Goal: Task Accomplishment & Management: Complete application form

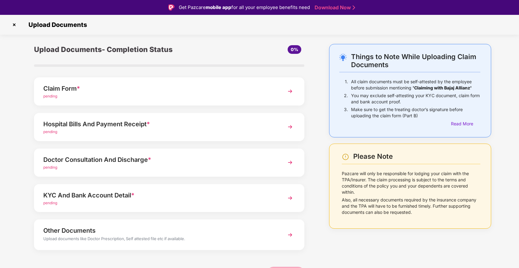
click at [273, 92] on div "Claim Form *" at bounding box center [158, 89] width 231 height 10
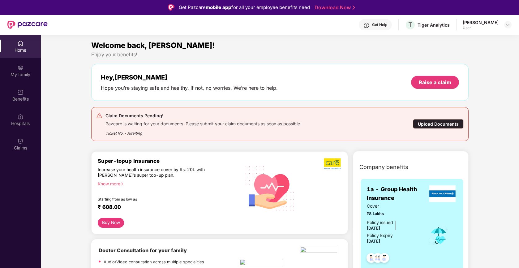
click at [475, 27] on div "User" at bounding box center [481, 27] width 36 height 5
click at [445, 125] on div "Upload Documents" at bounding box center [438, 124] width 51 height 10
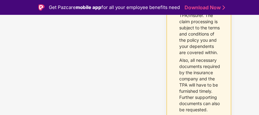
scroll to position [309, 0]
